Goal: Find specific page/section: Find specific page/section

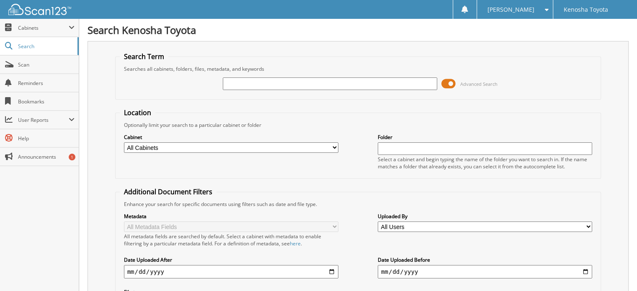
click at [452, 83] on span at bounding box center [448, 83] width 14 height 13
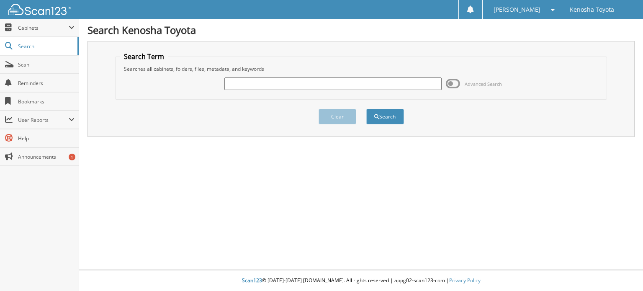
click at [304, 84] on input "text" at bounding box center [333, 83] width 217 height 13
type input "t252081"
click at [367, 109] on button "Search" at bounding box center [386, 116] width 38 height 15
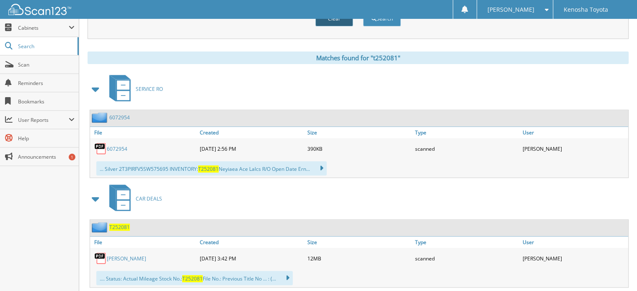
scroll to position [328, 0]
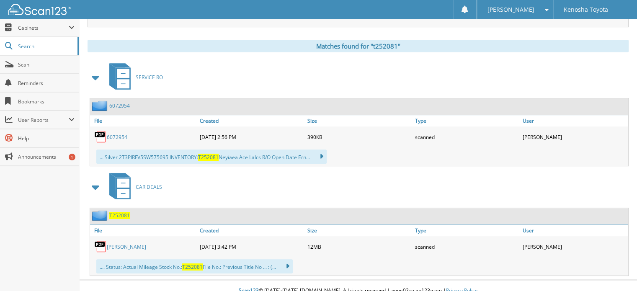
click at [124, 243] on link "SPARKS, KAREN" at bounding box center [126, 246] width 39 height 7
